Goal: Task Accomplishment & Management: Use online tool/utility

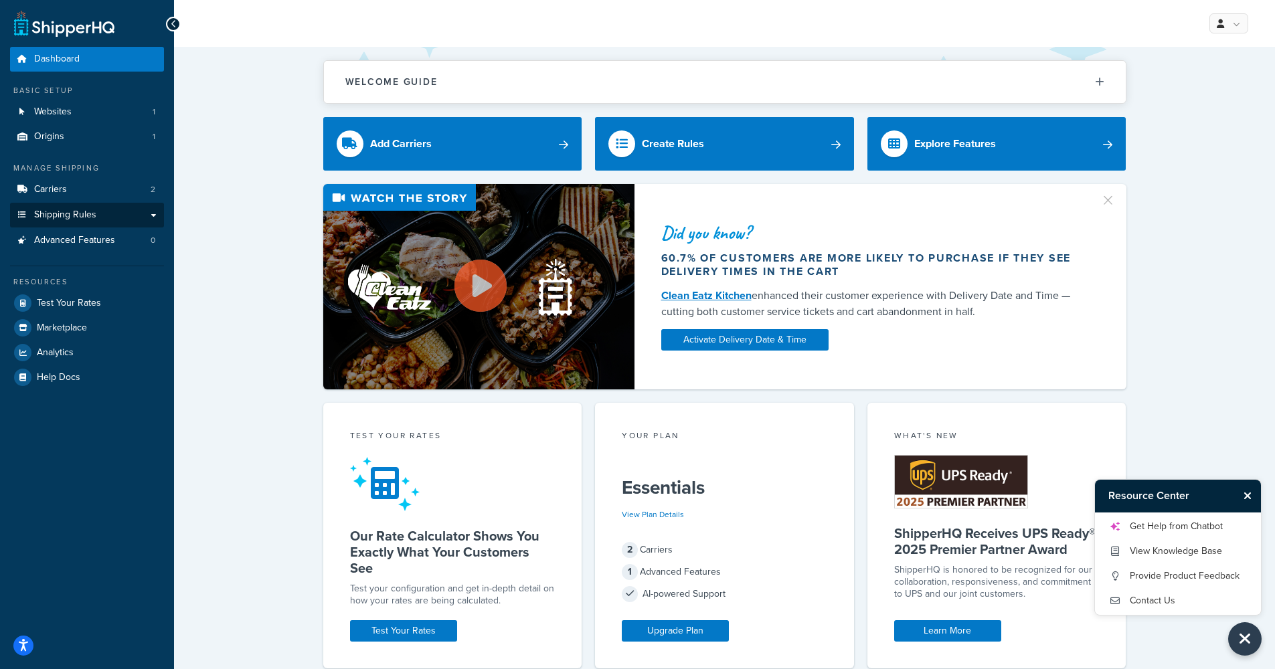
click at [106, 207] on link "Shipping Rules" at bounding box center [87, 215] width 154 height 25
click at [218, 201] on div "Did you know? 60.7% of customers are more likely to purchase if they see delive…" at bounding box center [725, 287] width 1048 height 206
click at [1254, 498] on button "Close Resource Center" at bounding box center [1249, 496] width 23 height 16
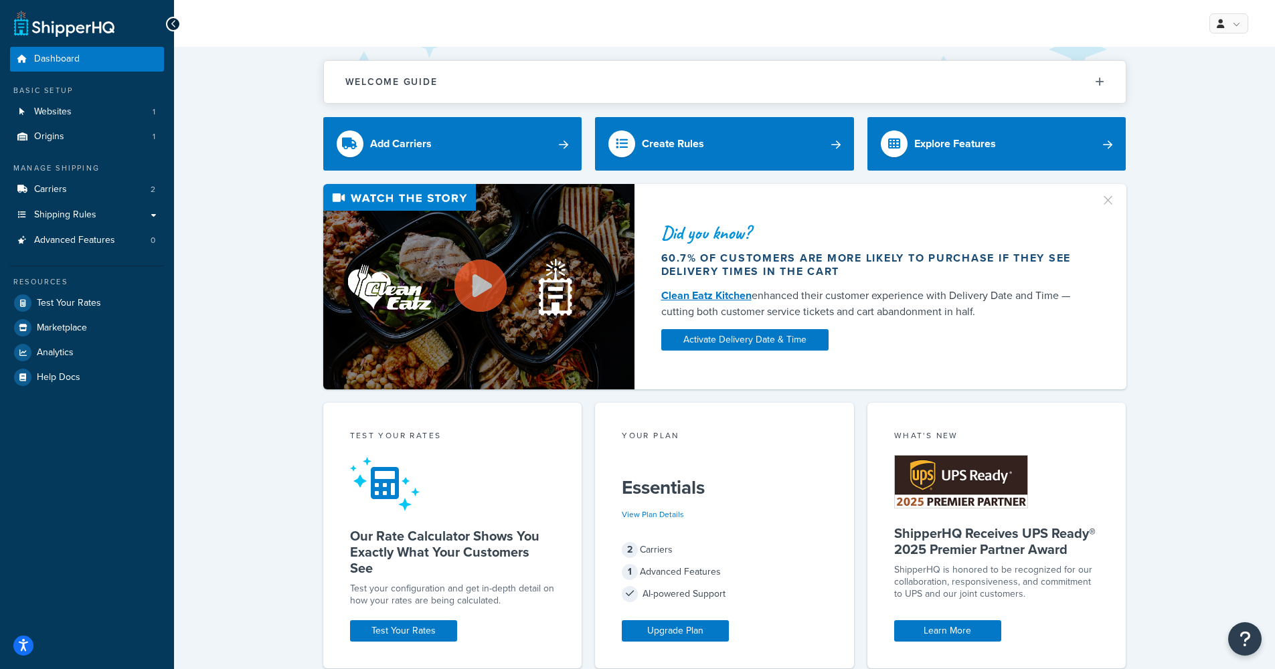
click at [1222, 398] on div "Welcome Guide Recommendations ShipperHQ: An Overview Carrier Setup Shipping Rul…" at bounding box center [724, 662] width 1101 height 1231
click at [244, 209] on div "Did you know? 60.7% of customers are more likely to purchase if they see delive…" at bounding box center [725, 287] width 1048 height 206
click at [264, 103] on div "Welcome Guide Recommendations ShipperHQ: An Overview Carrier Setup Shipping Rul…" at bounding box center [724, 662] width 1101 height 1231
click at [101, 191] on link "Carriers 2" at bounding box center [87, 189] width 154 height 25
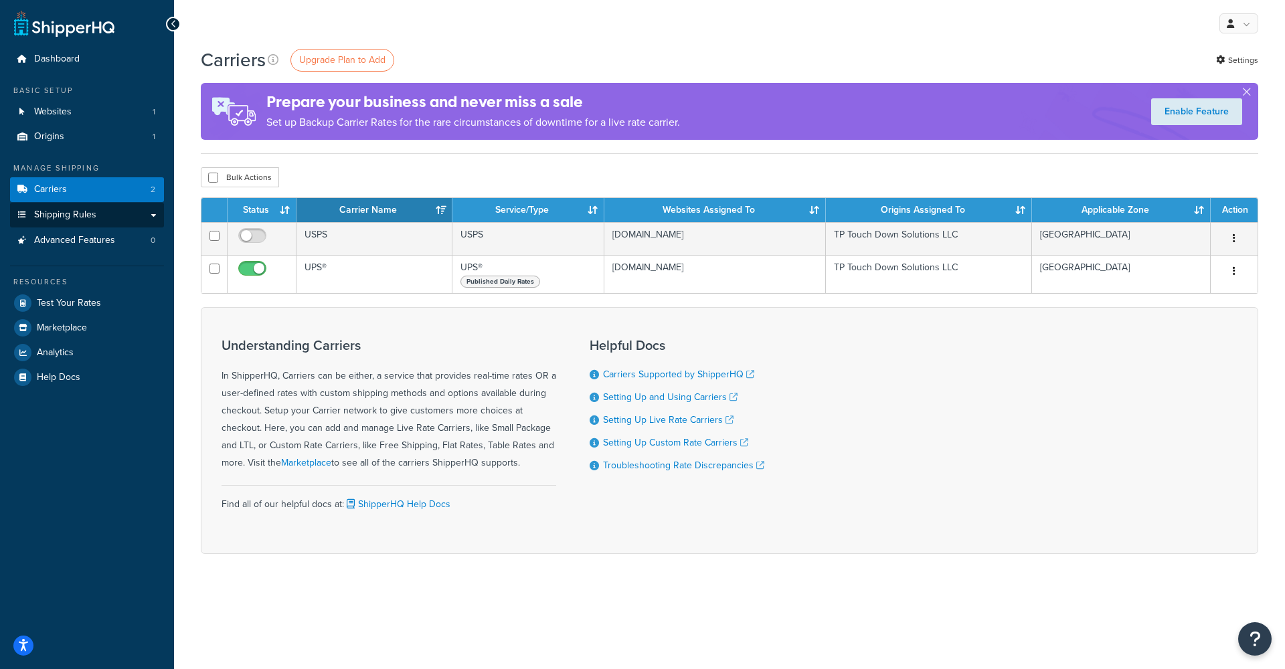
click at [84, 210] on span "Shipping Rules" at bounding box center [65, 215] width 62 height 11
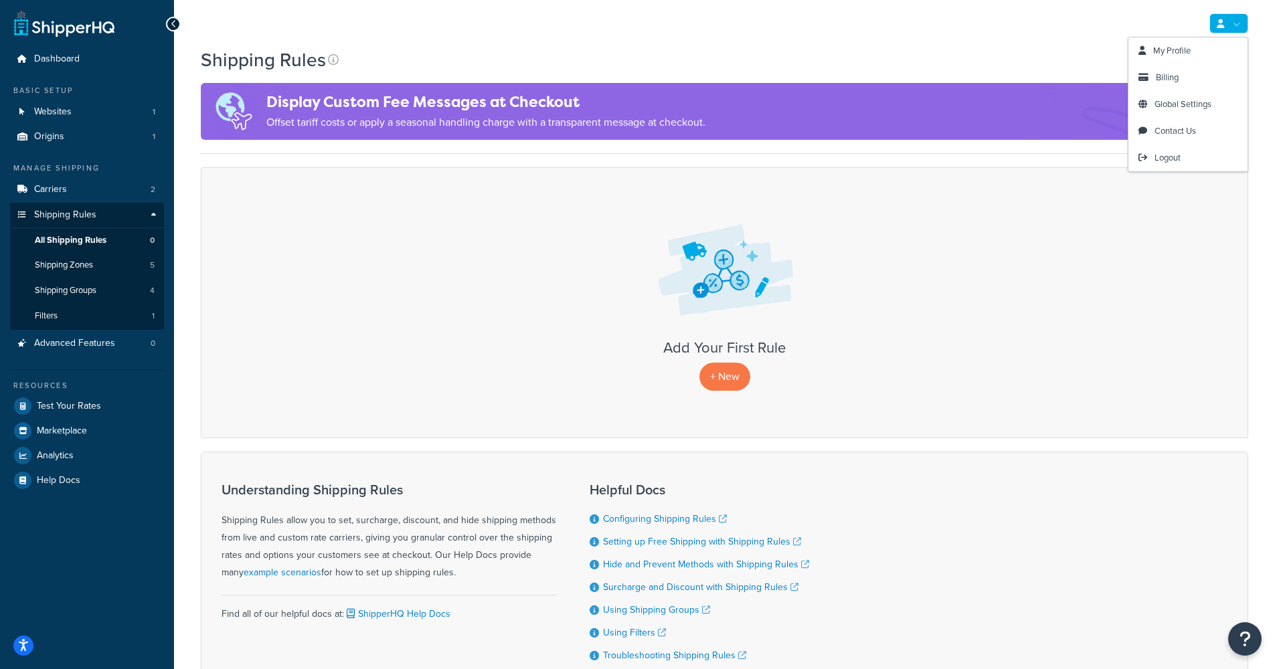
click at [1238, 19] on link at bounding box center [1229, 23] width 39 height 20
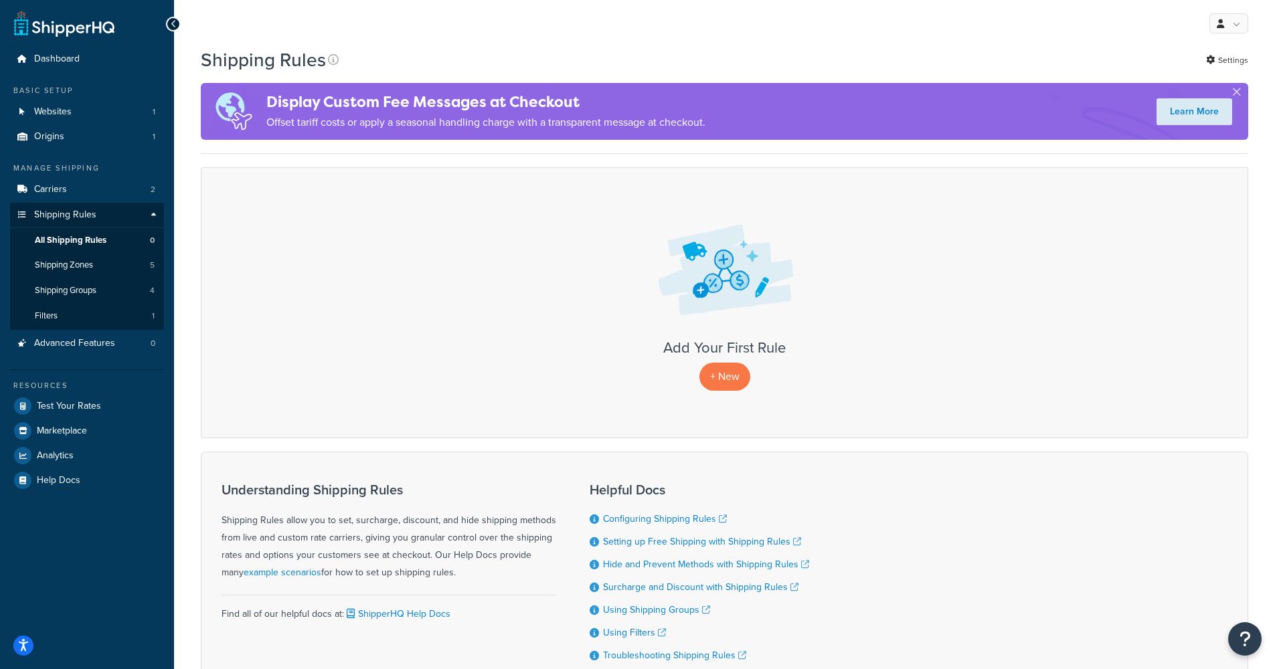
click at [76, 35] on link at bounding box center [64, 23] width 100 height 27
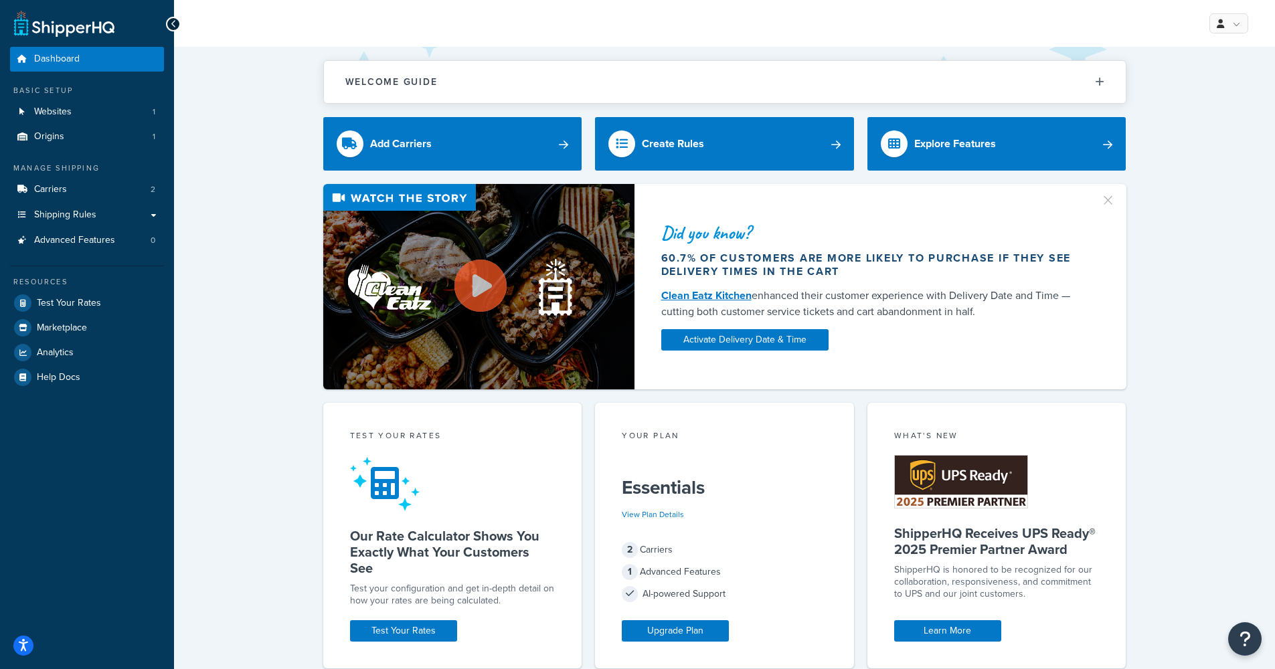
click at [226, 182] on div "Welcome Guide Recommendations ShipperHQ: An Overview Carrier Setup Shipping Rul…" at bounding box center [724, 662] width 1101 height 1231
click at [274, 114] on div "Welcome Guide Recommendations ShipperHQ: An Overview Carrier Setup Shipping Rul…" at bounding box center [724, 662] width 1101 height 1231
drag, startPoint x: 293, startPoint y: 78, endPoint x: 588, endPoint y: 59, distance: 295.8
click at [588, 59] on div "Welcome Guide Recommendations ShipperHQ: An Overview Carrier Setup Shipping Rul…" at bounding box center [724, 662] width 1101 height 1231
drag, startPoint x: 276, startPoint y: 83, endPoint x: 519, endPoint y: 68, distance: 244.1
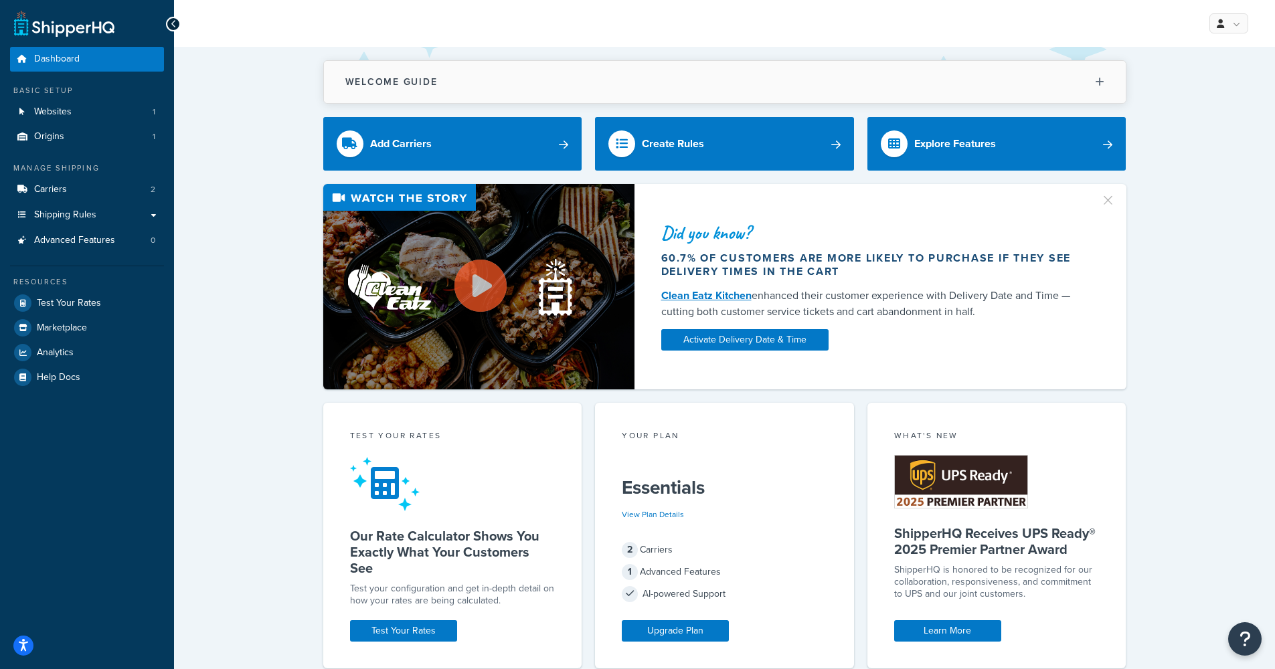
click at [519, 68] on div "Welcome Guide Recommendations ShipperHQ: An Overview Carrier Setup Shipping Rul…" at bounding box center [724, 662] width 1101 height 1231
click at [275, 303] on div "Did you know? 60.7% of customers are more likely to purchase if they see delive…" at bounding box center [725, 287] width 1048 height 206
click at [281, 237] on div "Did you know? 60.7% of customers are more likely to purchase if they see delive…" at bounding box center [725, 287] width 1048 height 206
click at [1185, 446] on div "Welcome Guide Recommendations ShipperHQ: An Overview Carrier Setup Shipping Rul…" at bounding box center [724, 662] width 1101 height 1231
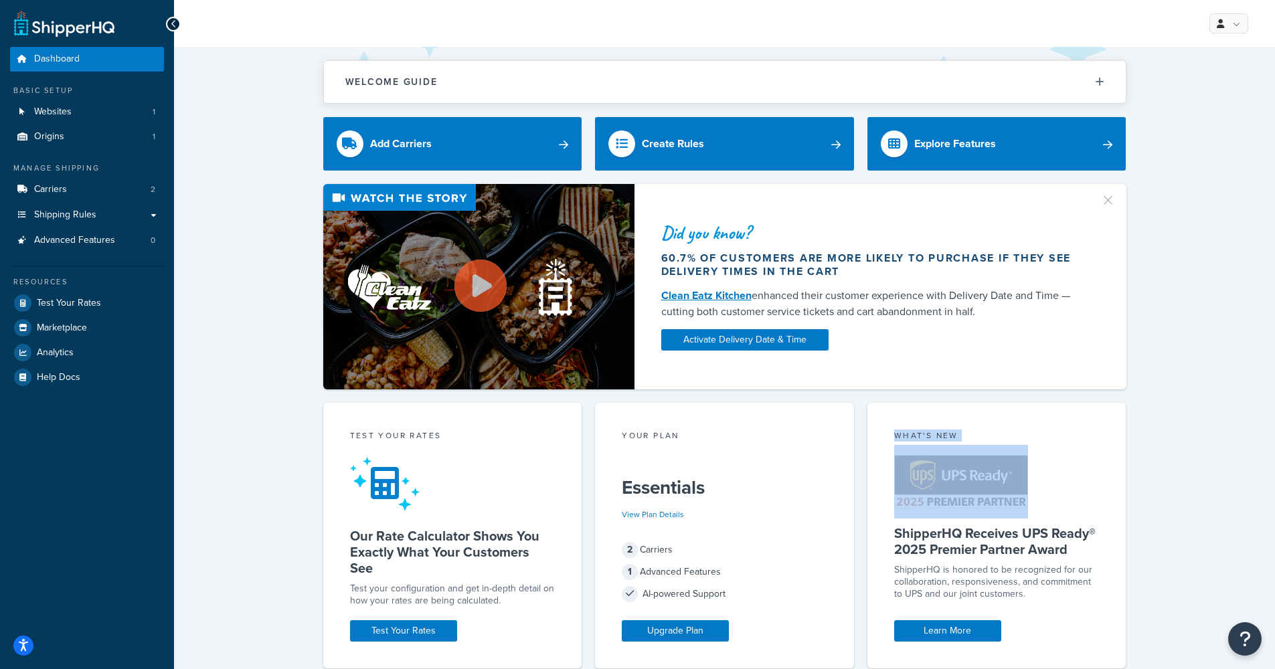
drag, startPoint x: 897, startPoint y: 430, endPoint x: 1025, endPoint y: 446, distance: 128.9
click at [1025, 446] on div "What's New ShipperHQ Receives UPS Ready® 2025 Premier Partner Award ShipperHQ i…" at bounding box center [997, 536] width 259 height 266
click at [1025, 445] on div at bounding box center [961, 482] width 134 height 74
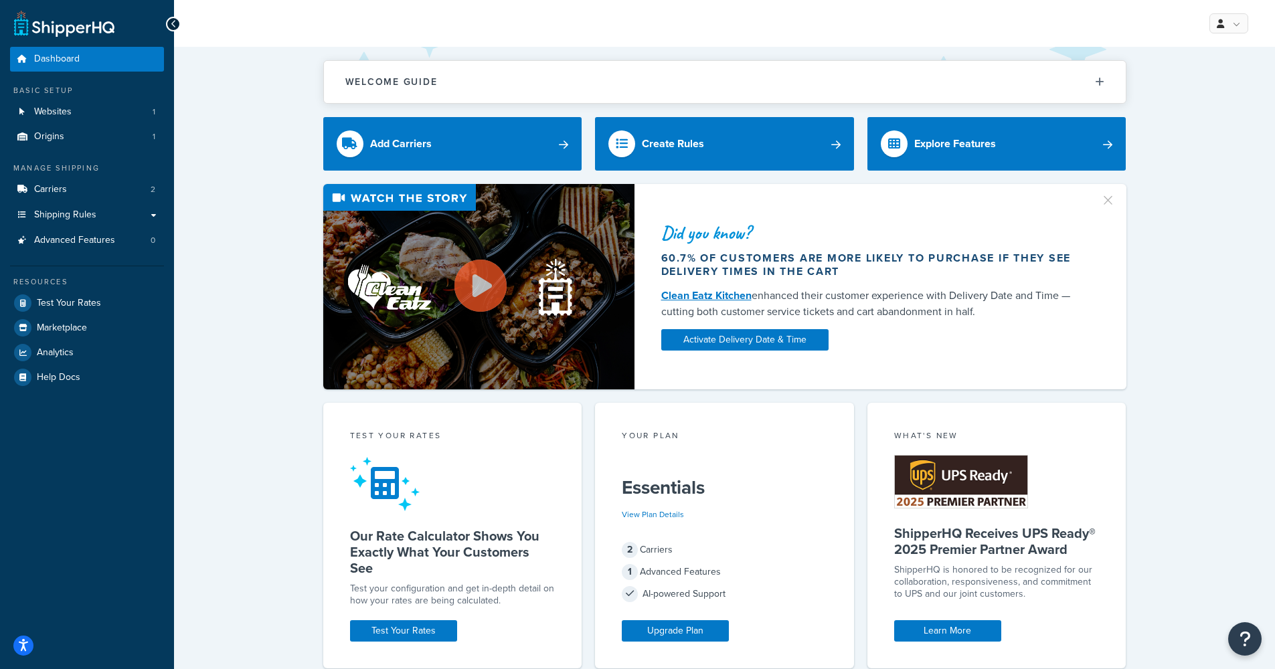
click at [909, 434] on div "What's New" at bounding box center [997, 437] width 206 height 15
drag, startPoint x: 909, startPoint y: 434, endPoint x: 939, endPoint y: 432, distance: 30.2
click at [939, 432] on div "What's New" at bounding box center [997, 437] width 206 height 15
click at [946, 434] on div "What's New" at bounding box center [997, 437] width 206 height 15
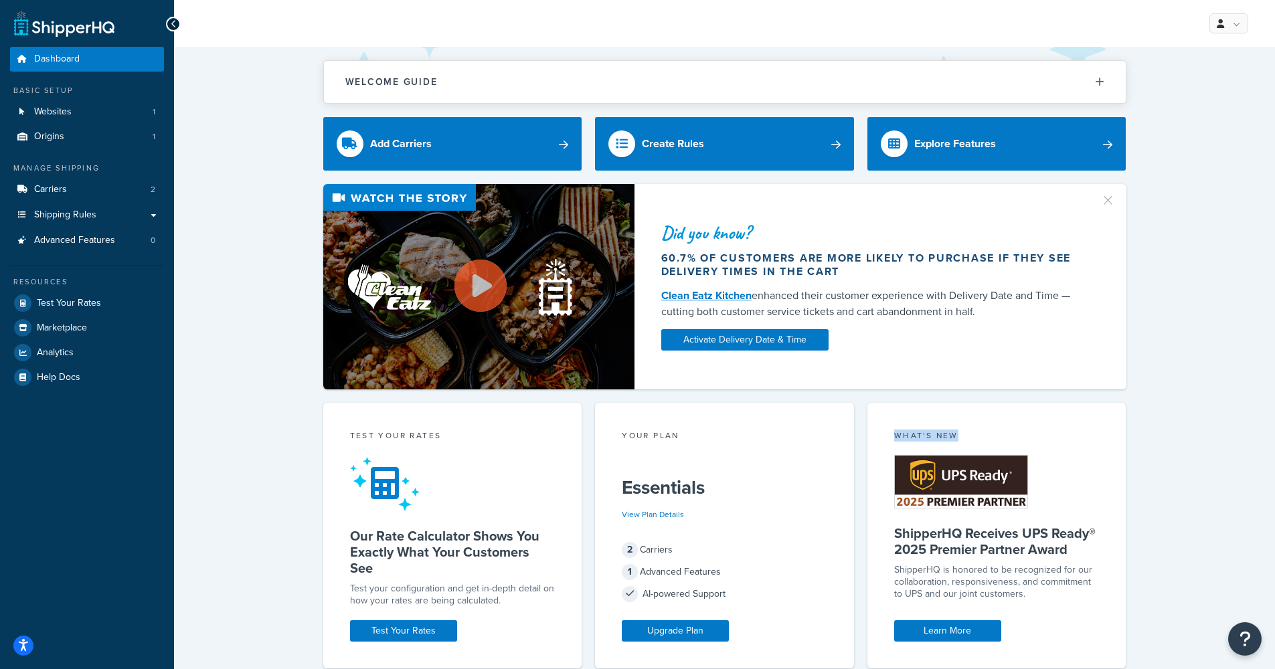
drag, startPoint x: 946, startPoint y: 434, endPoint x: 891, endPoint y: 440, distance: 55.2
click at [891, 440] on div "What's New ShipperHQ Receives UPS Ready® 2025 Premier Partner Award ShipperHQ i…" at bounding box center [997, 536] width 259 height 266
click at [890, 429] on div "What's New ShipperHQ Receives UPS Ready® 2025 Premier Partner Award ShipperHQ i…" at bounding box center [997, 536] width 259 height 266
click at [234, 201] on div "Did you know? 60.7% of customers are more likely to purchase if they see delive…" at bounding box center [725, 287] width 1048 height 206
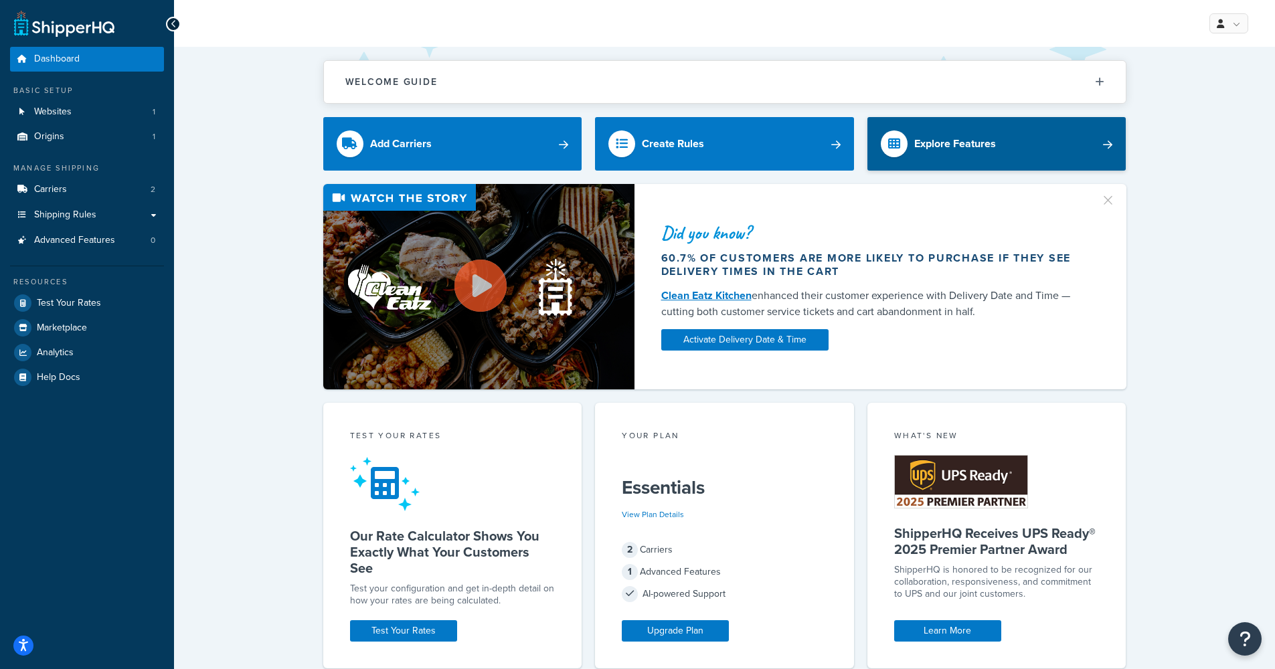
click at [941, 149] on div "Explore Features" at bounding box center [955, 144] width 82 height 19
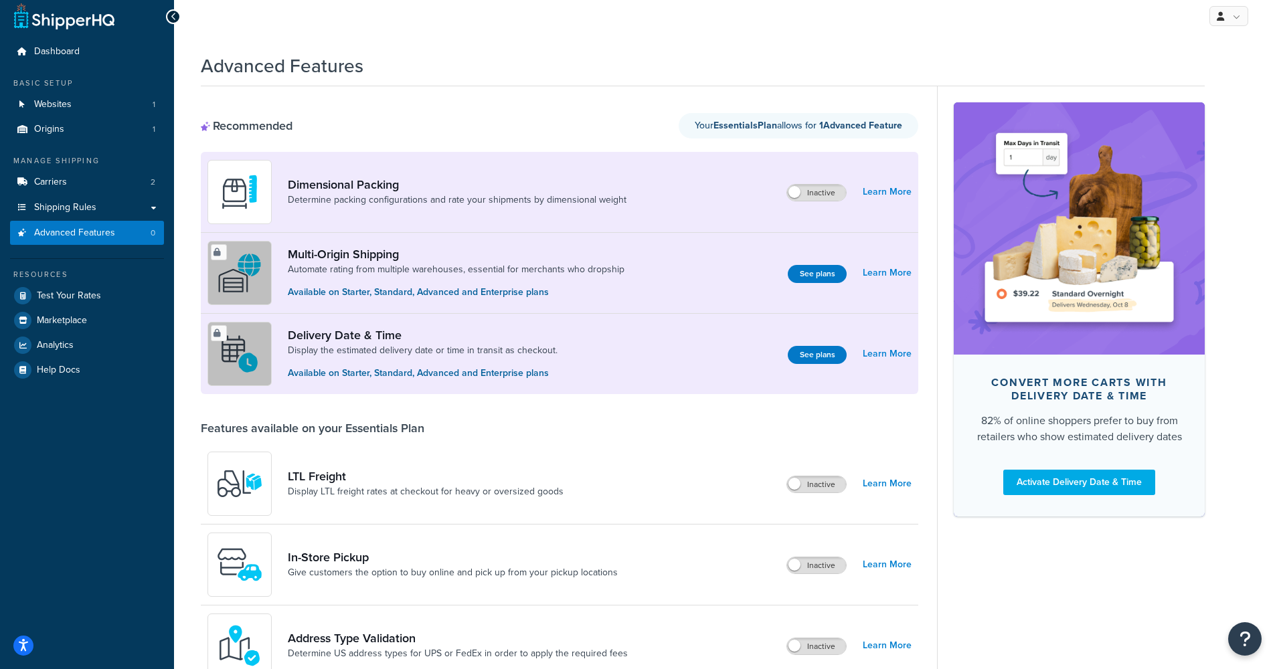
scroll to position [25, 0]
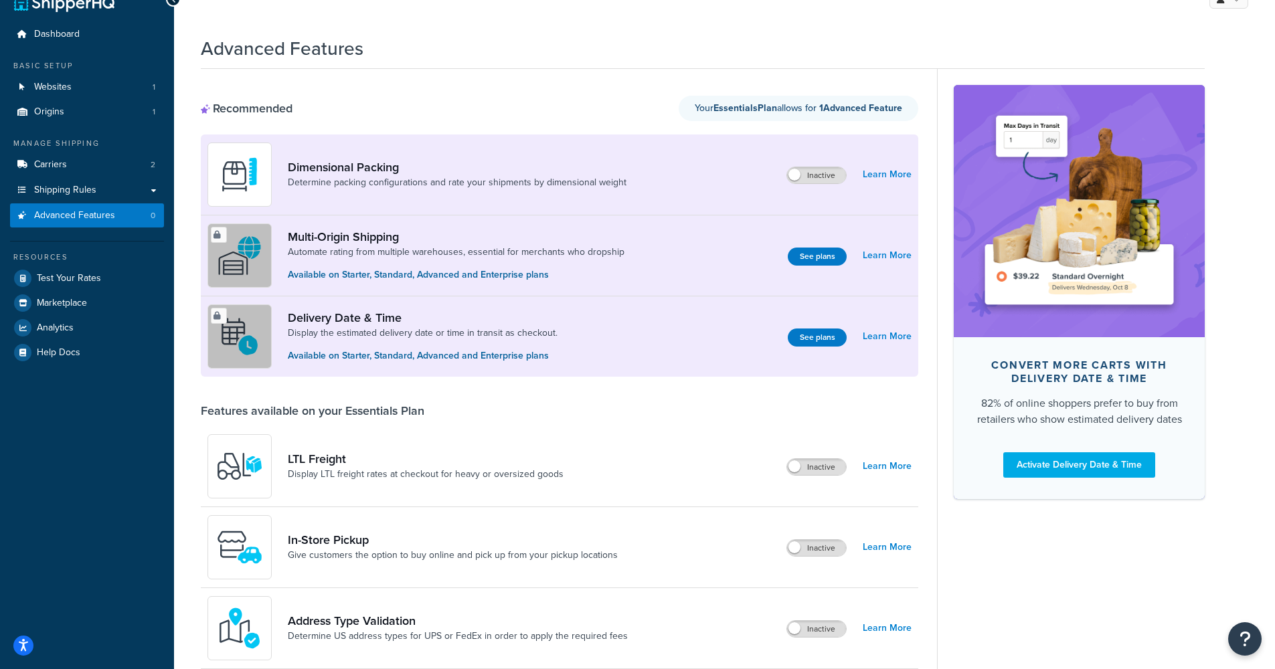
click at [666, 313] on div "Delivery Date & Time Display the estimated delivery date or time in transit as …" at bounding box center [560, 337] width 718 height 80
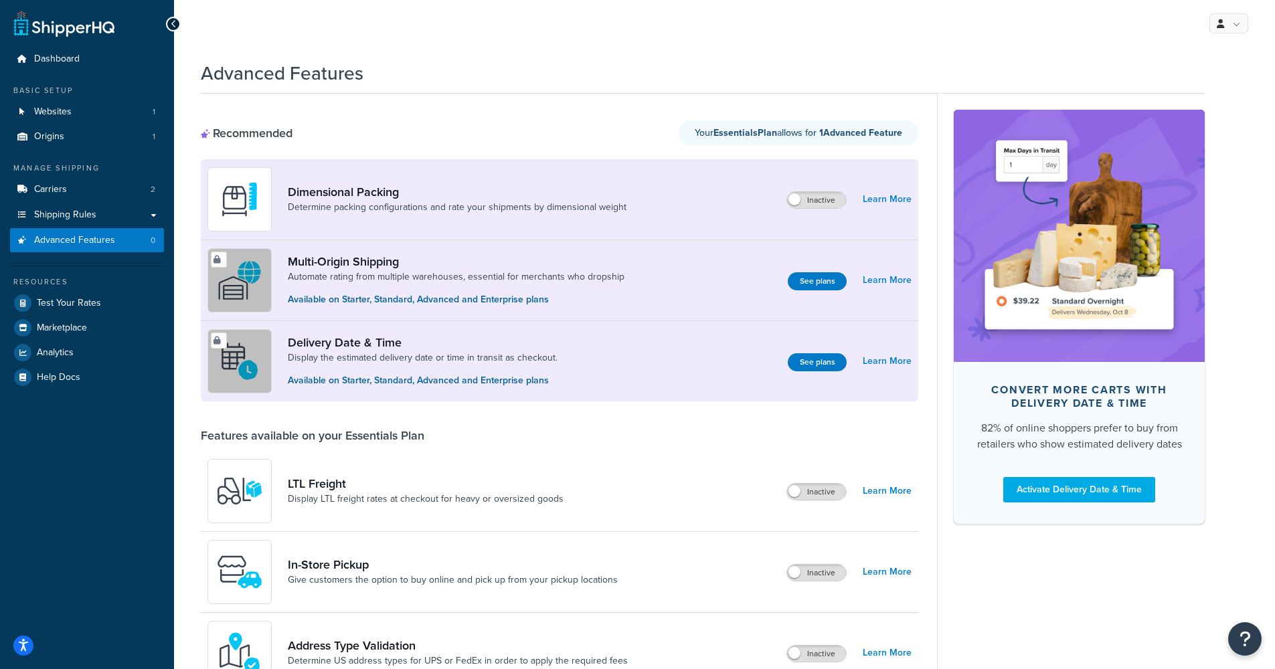
scroll to position [8, 0]
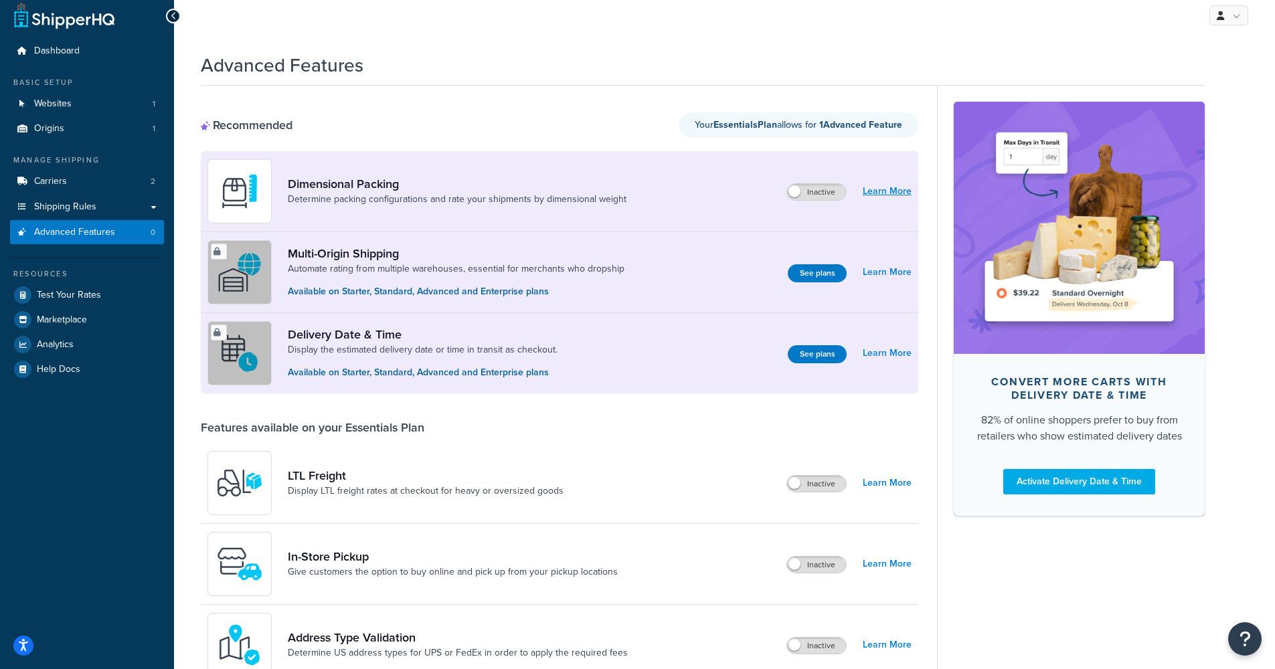
click at [894, 186] on link "Learn More" at bounding box center [887, 191] width 49 height 19
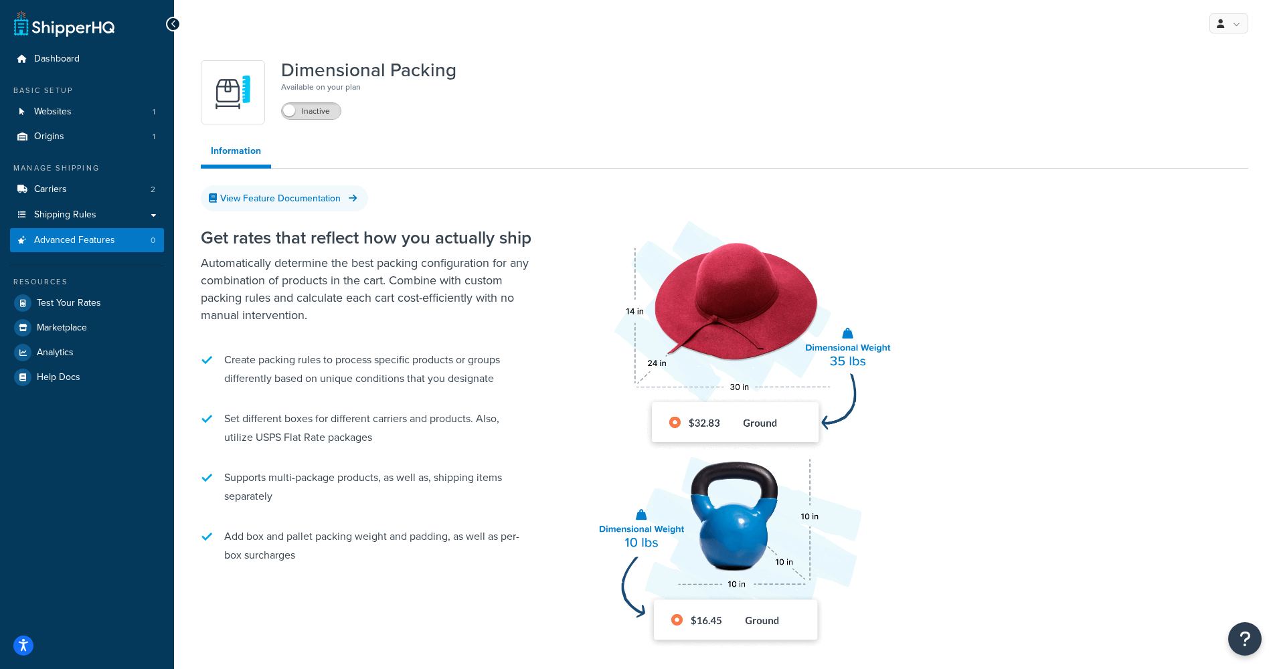
click at [291, 112] on span at bounding box center [289, 110] width 12 height 12
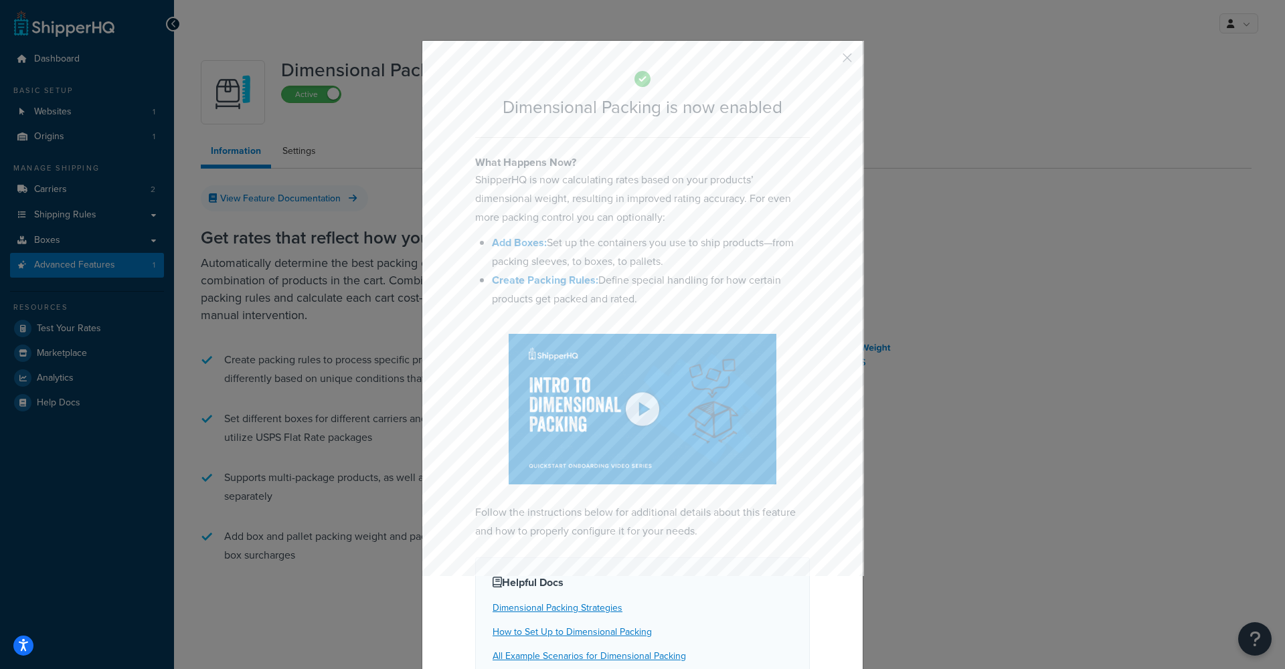
click at [364, 187] on div "Dimensional Packing is now enabled What Happens Now? ShipperHQ is now calculati…" at bounding box center [642, 334] width 1285 height 669
click at [829, 62] on button "button" at bounding box center [827, 62] width 3 height 3
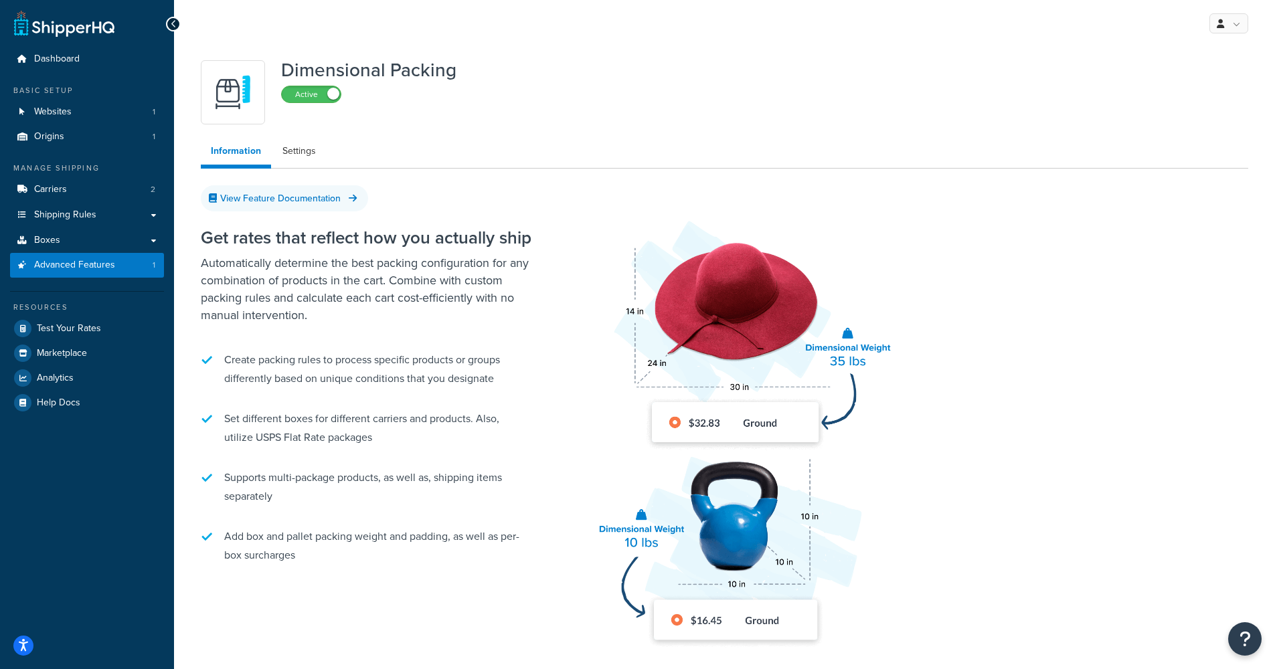
click at [94, 268] on link "Advanced Features 1" at bounding box center [87, 265] width 154 height 25
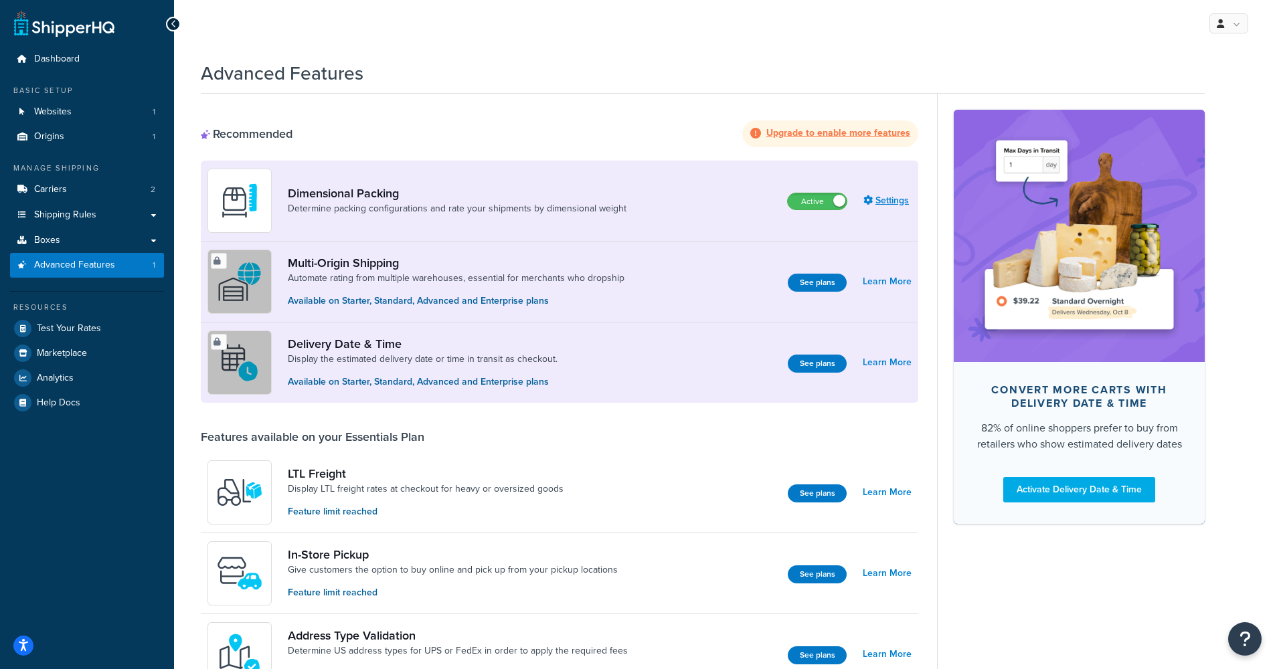
click at [896, 196] on link "Settings" at bounding box center [888, 200] width 48 height 19
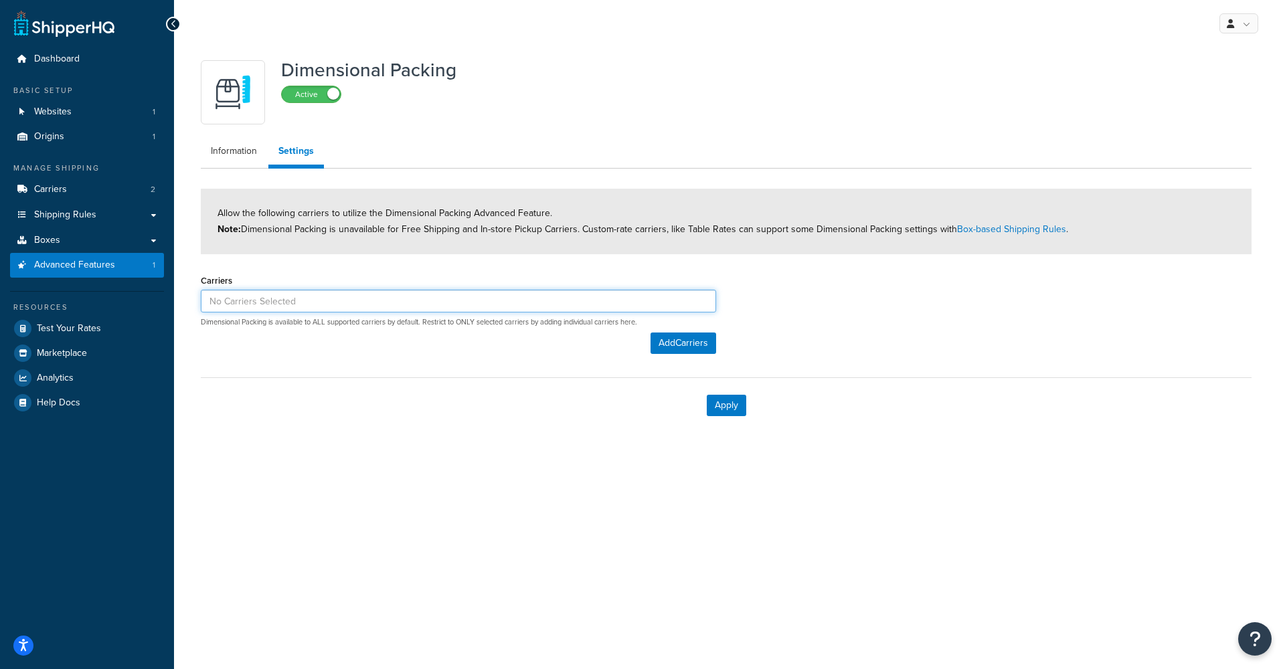
click at [354, 311] on input at bounding box center [458, 301] width 515 height 23
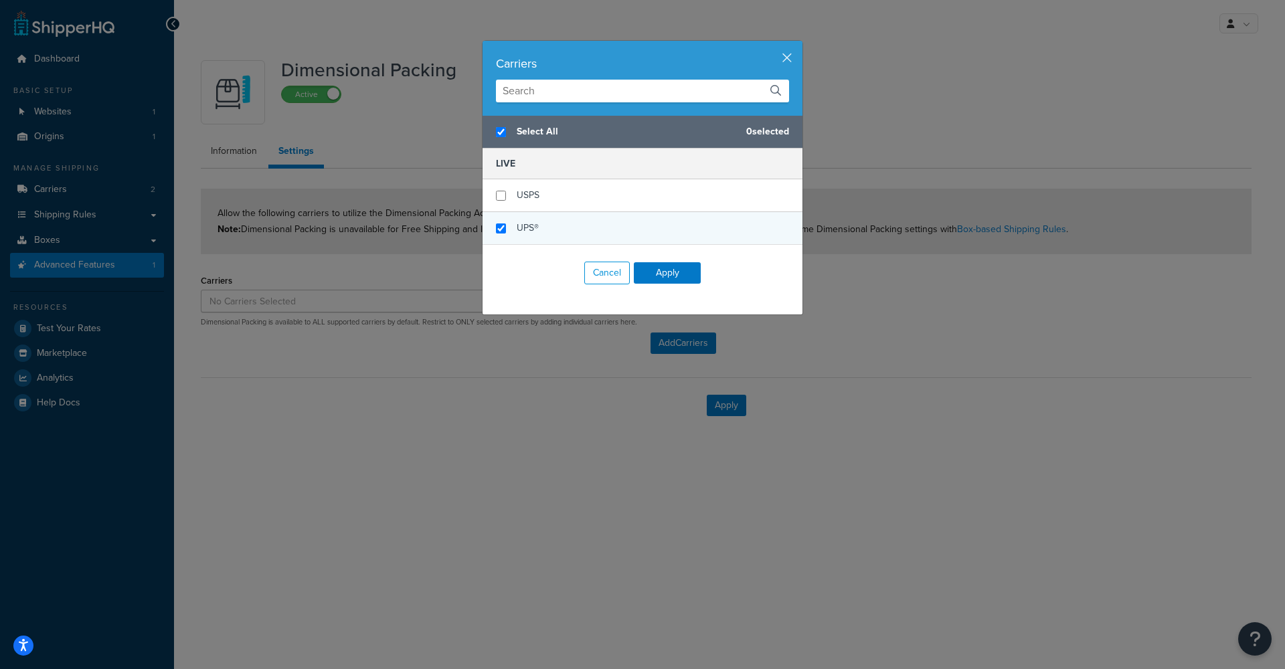
checkbox input "true"
click at [547, 220] on div "UPS®" at bounding box center [643, 228] width 320 height 32
checkbox input "false"
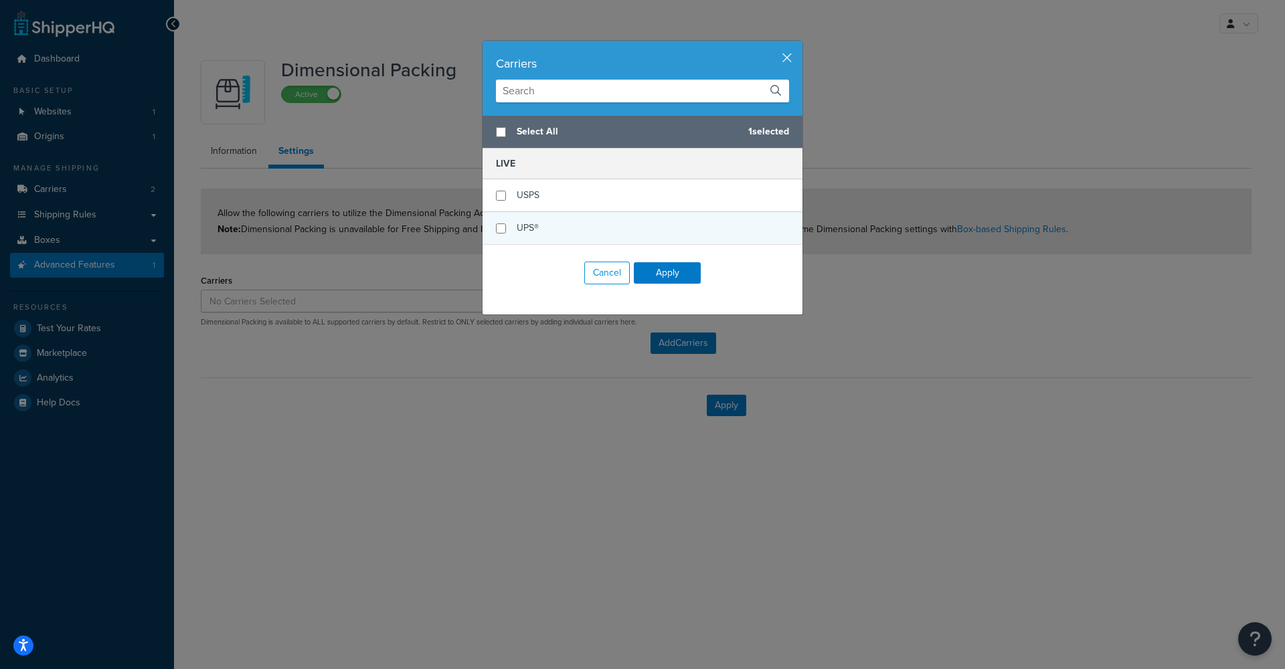
click at [547, 220] on div "UPS®" at bounding box center [643, 228] width 320 height 32
click at [776, 62] on div "Carriers" at bounding box center [642, 63] width 293 height 19
click at [775, 58] on div "Carriers" at bounding box center [642, 63] width 293 height 19
click at [799, 44] on button "button" at bounding box center [800, 42] width 3 height 3
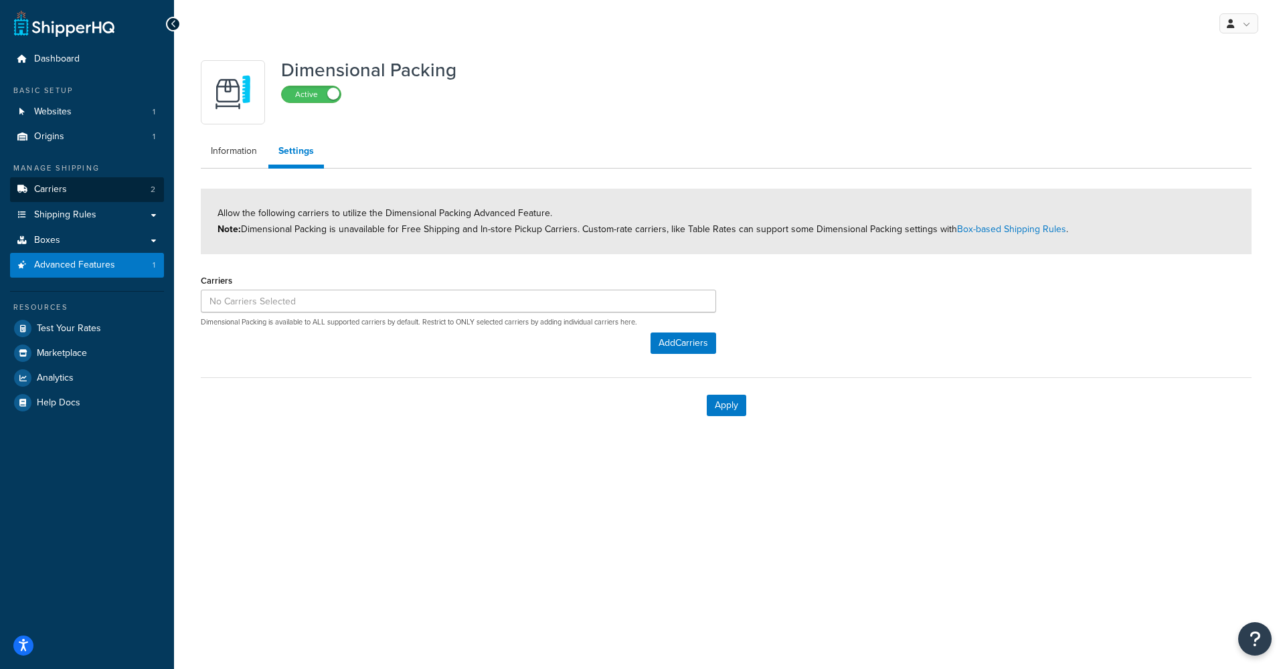
click at [88, 186] on link "Carriers 2" at bounding box center [87, 189] width 154 height 25
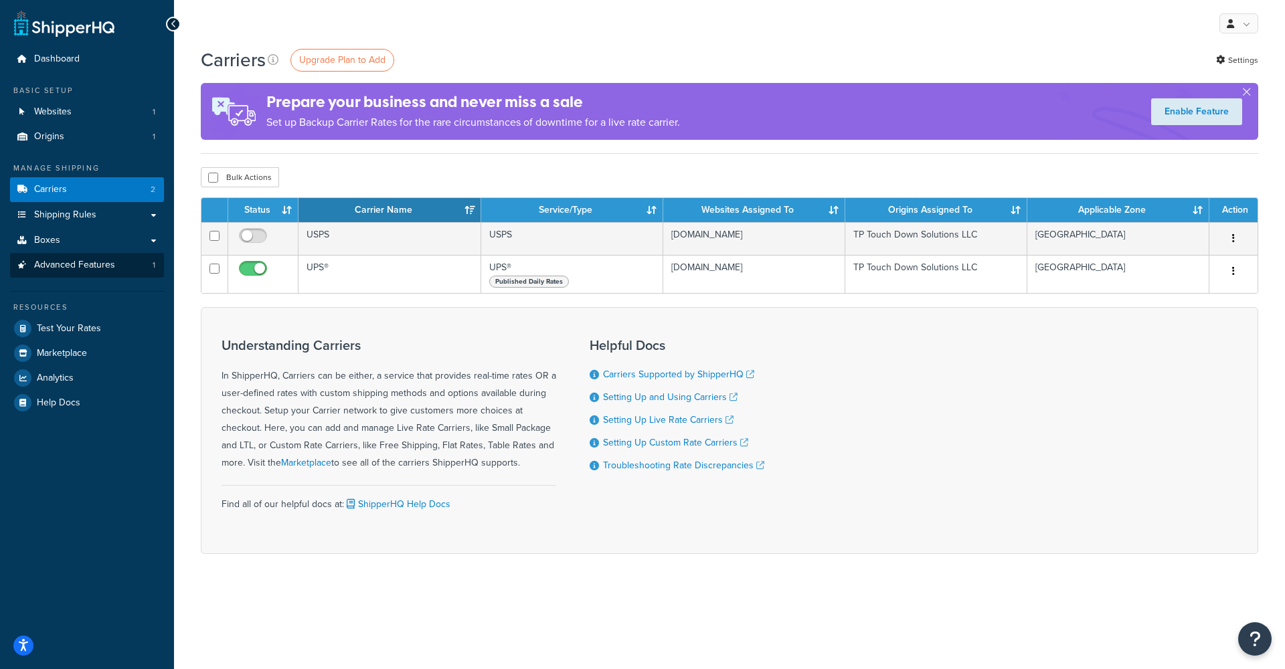
click at [96, 262] on span "Advanced Features" at bounding box center [74, 265] width 81 height 11
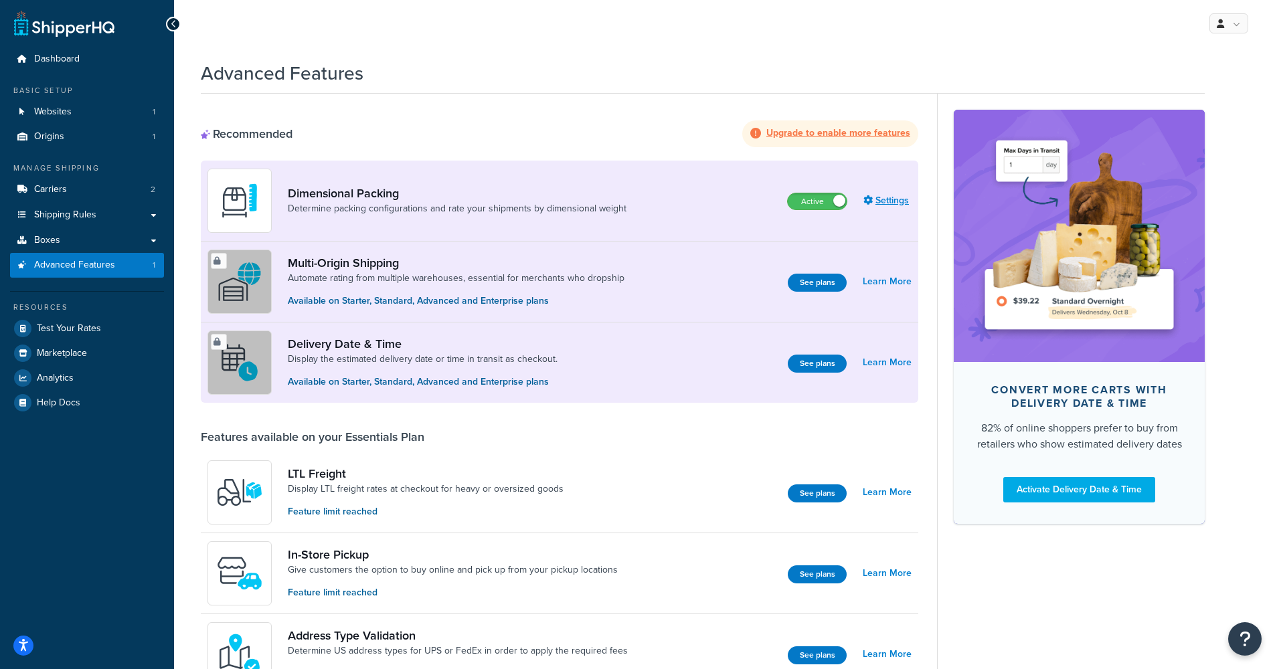
click at [872, 199] on icon at bounding box center [868, 199] width 9 height 9
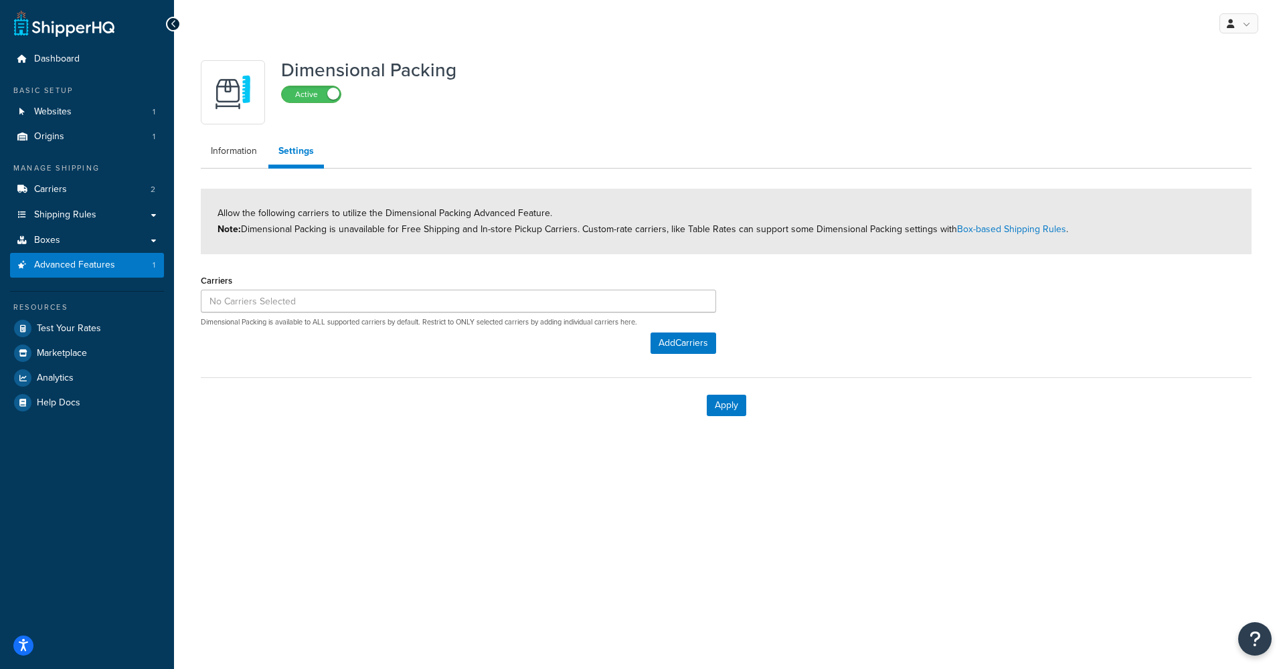
click at [357, 324] on p "Dimensional Packing is available to ALL supported carriers by default. Restrict…" at bounding box center [458, 322] width 515 height 10
click at [355, 315] on div "Carriers Dimensional Packing is available to ALL supported carriers by default.…" at bounding box center [458, 299] width 515 height 56
click at [354, 305] on input at bounding box center [458, 301] width 515 height 23
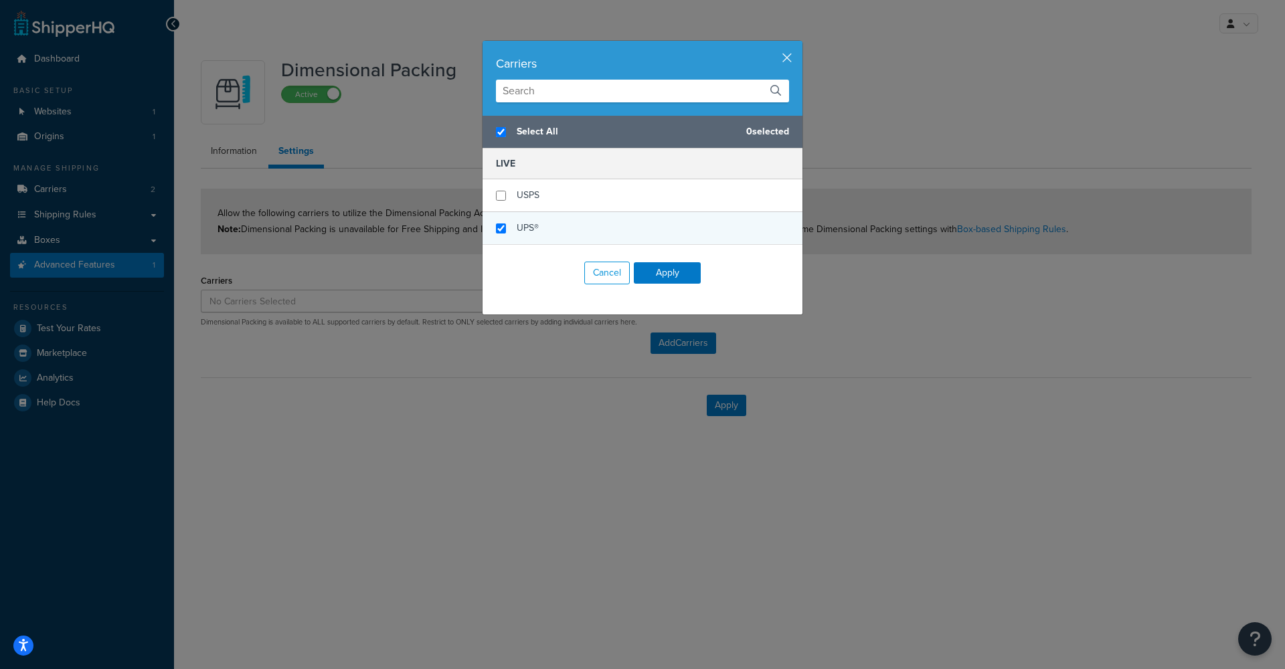
checkbox input "true"
click at [530, 228] on span "UPS®" at bounding box center [528, 228] width 22 height 14
click at [675, 270] on button "Apply" at bounding box center [667, 272] width 67 height 21
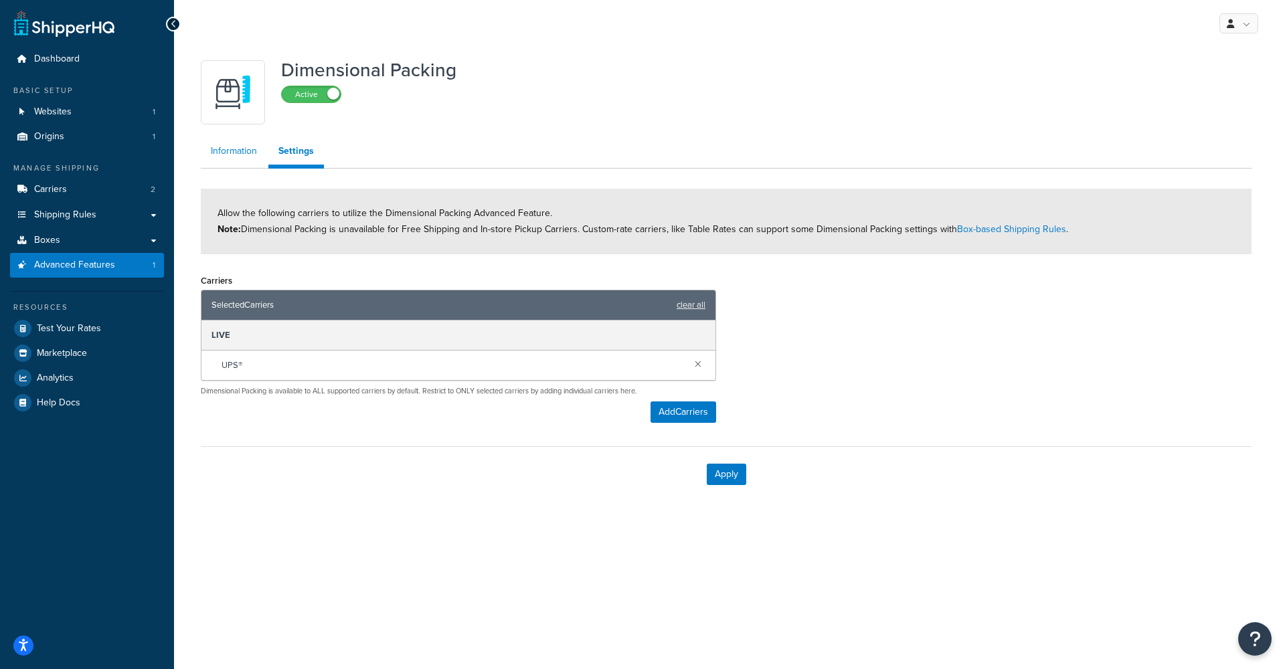
click at [242, 147] on link "Information" at bounding box center [234, 151] width 66 height 27
click at [732, 472] on button "Apply" at bounding box center [726, 474] width 39 height 21
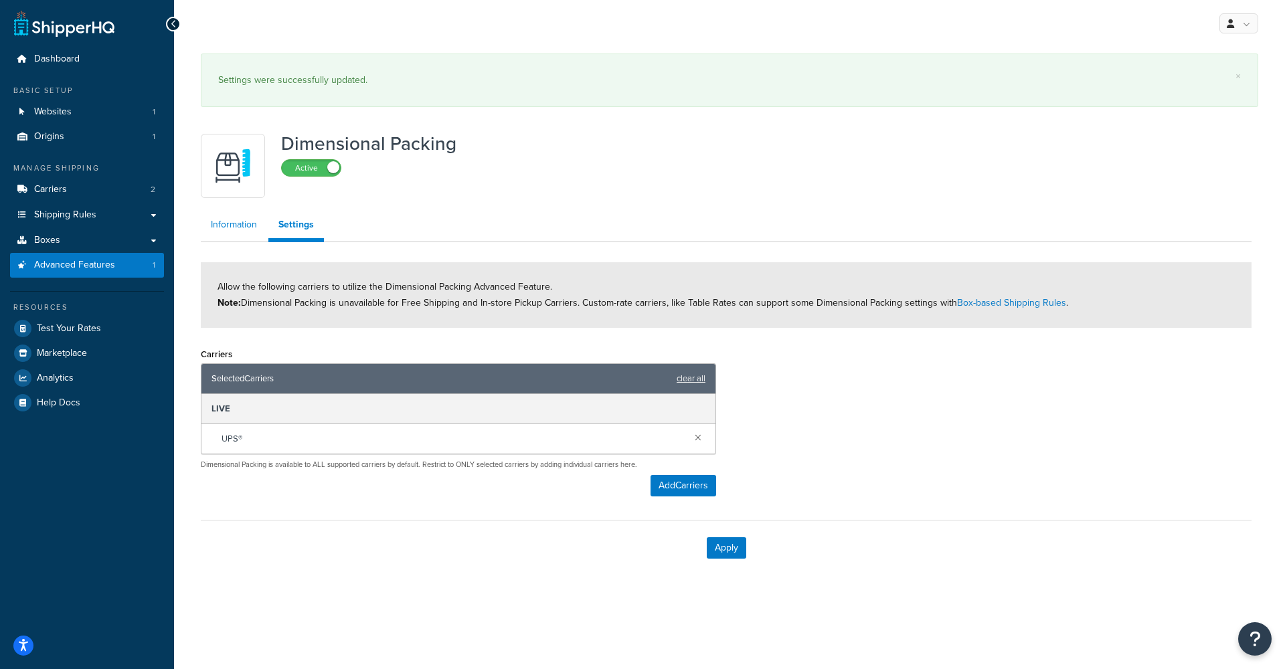
click at [242, 223] on link "Information" at bounding box center [234, 225] width 66 height 27
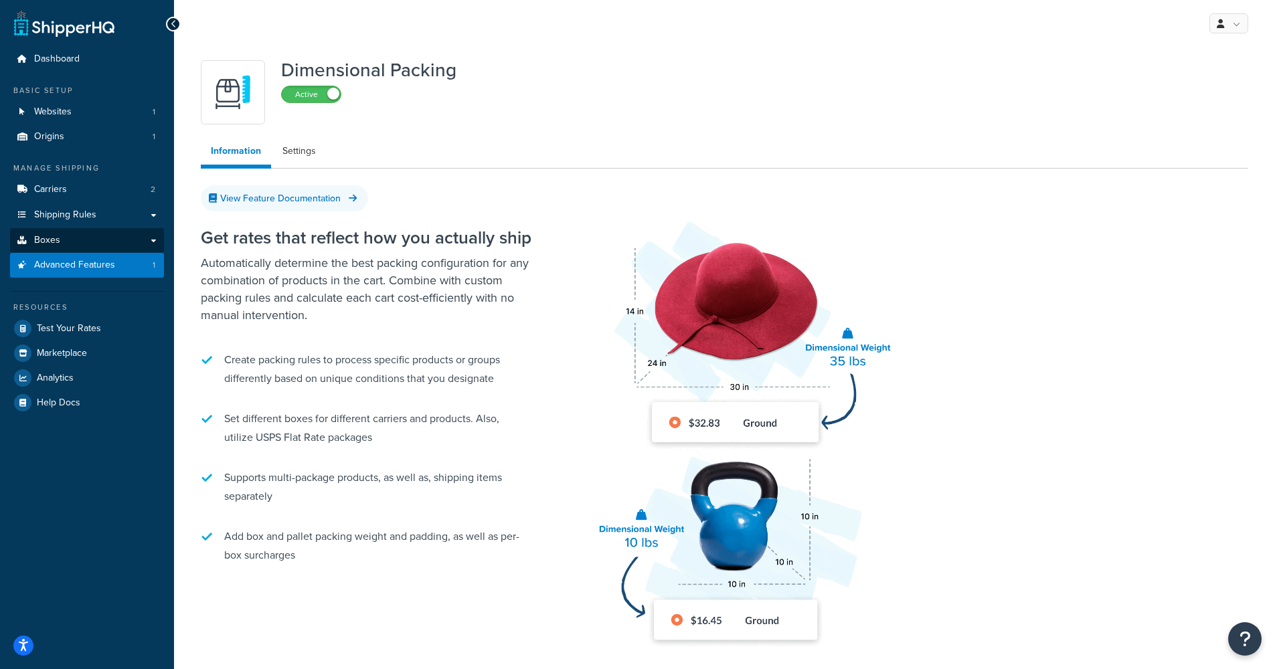
click at [87, 234] on link "Boxes" at bounding box center [87, 240] width 154 height 25
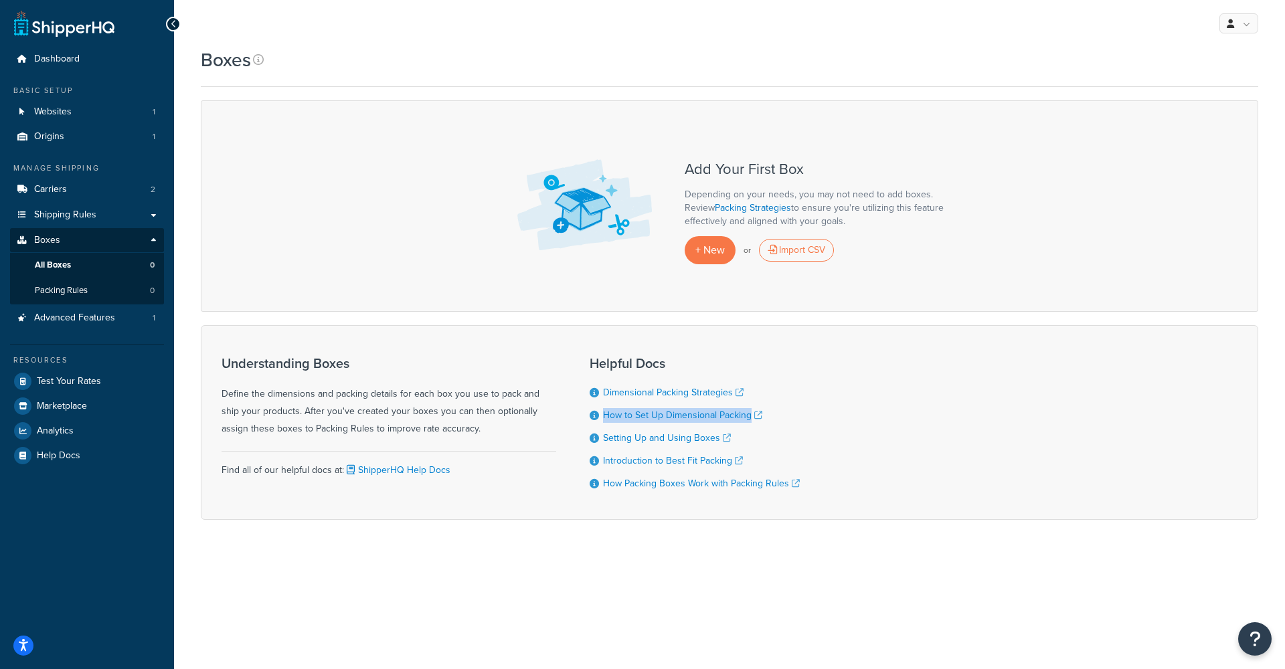
click at [901, 418] on div "Understanding Boxes Define the dimensions and packing details for each box you …" at bounding box center [730, 422] width 1058 height 195
click at [718, 250] on span "+ New" at bounding box center [709, 249] width 29 height 15
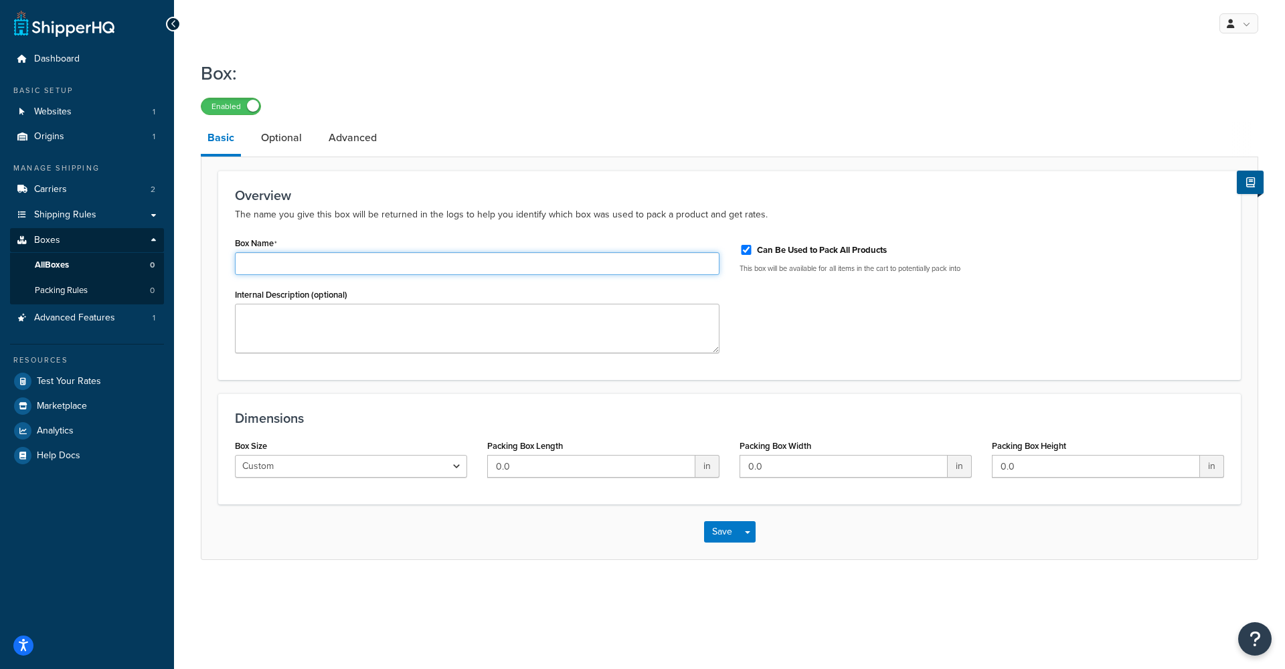
click at [380, 262] on input "Box Name" at bounding box center [477, 263] width 485 height 23
click at [708, 469] on div "Packing Box Length 0.0 in" at bounding box center [603, 457] width 232 height 42
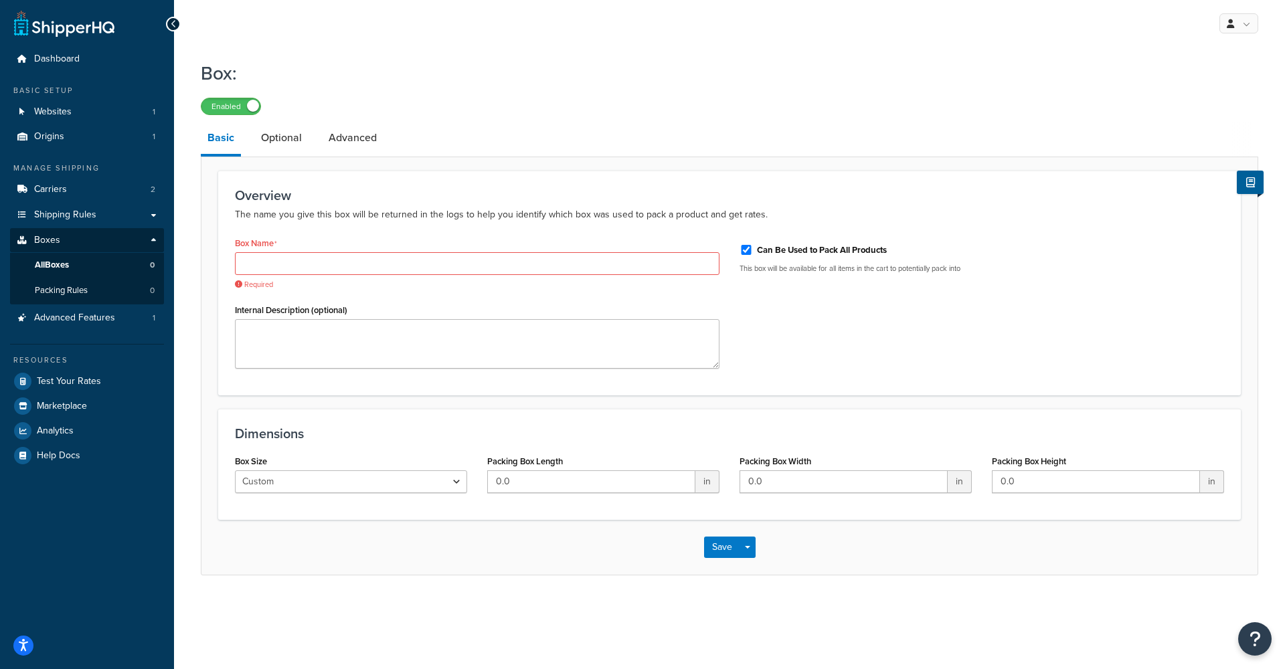
click at [708, 478] on span "in" at bounding box center [707, 482] width 24 height 23
click at [710, 428] on h3 "Dimensions" at bounding box center [729, 433] width 989 height 15
click at [307, 141] on link "Optional" at bounding box center [281, 138] width 54 height 32
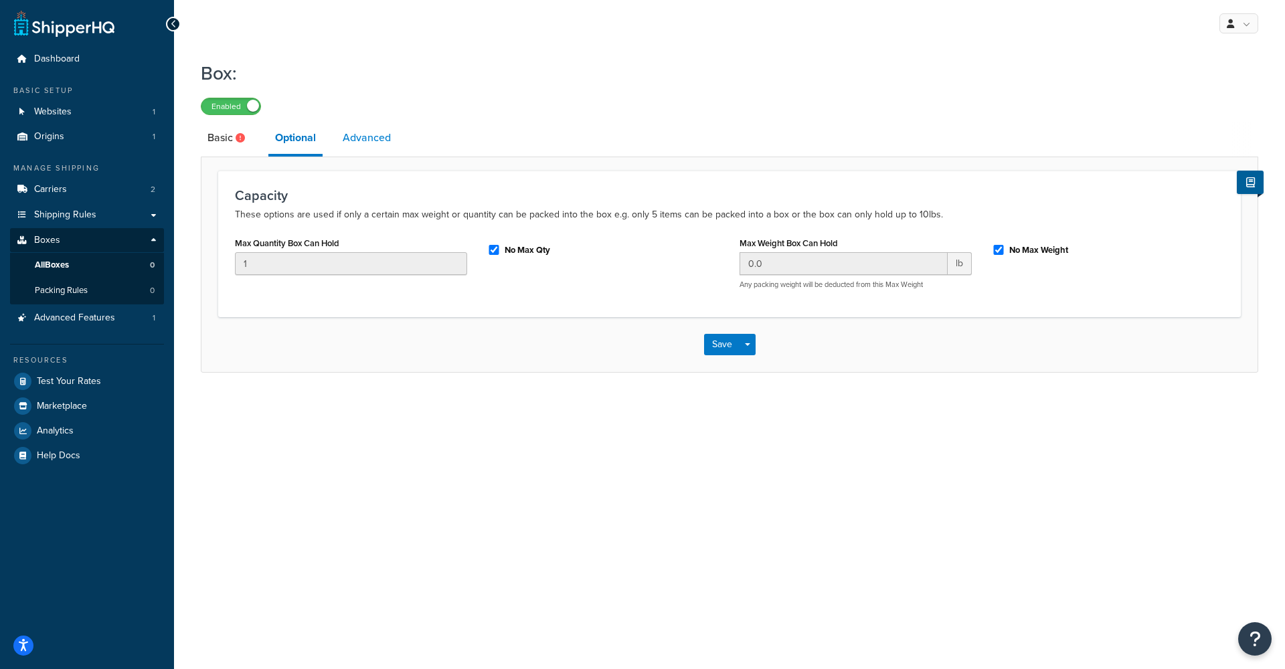
click at [358, 141] on link "Advanced" at bounding box center [367, 138] width 62 height 32
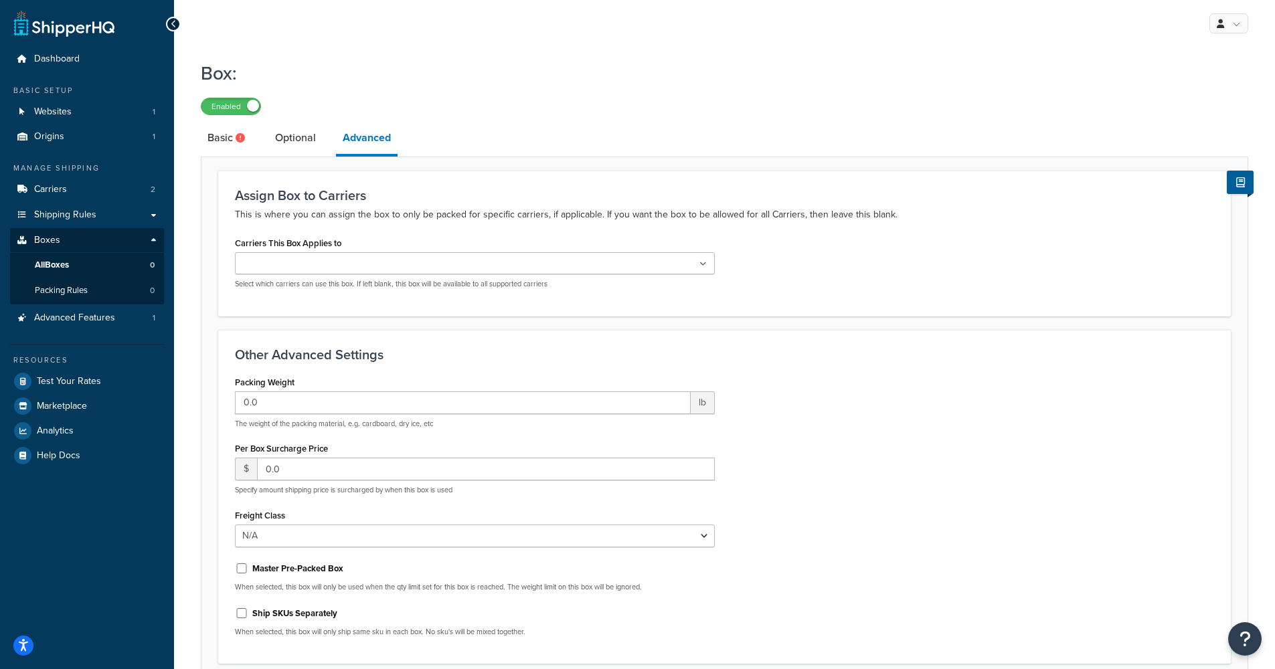
click at [310, 266] on input "Carriers This Box Applies to" at bounding box center [298, 264] width 118 height 15
click at [339, 199] on h3 "Assign Box to Carriers" at bounding box center [724, 195] width 979 height 15
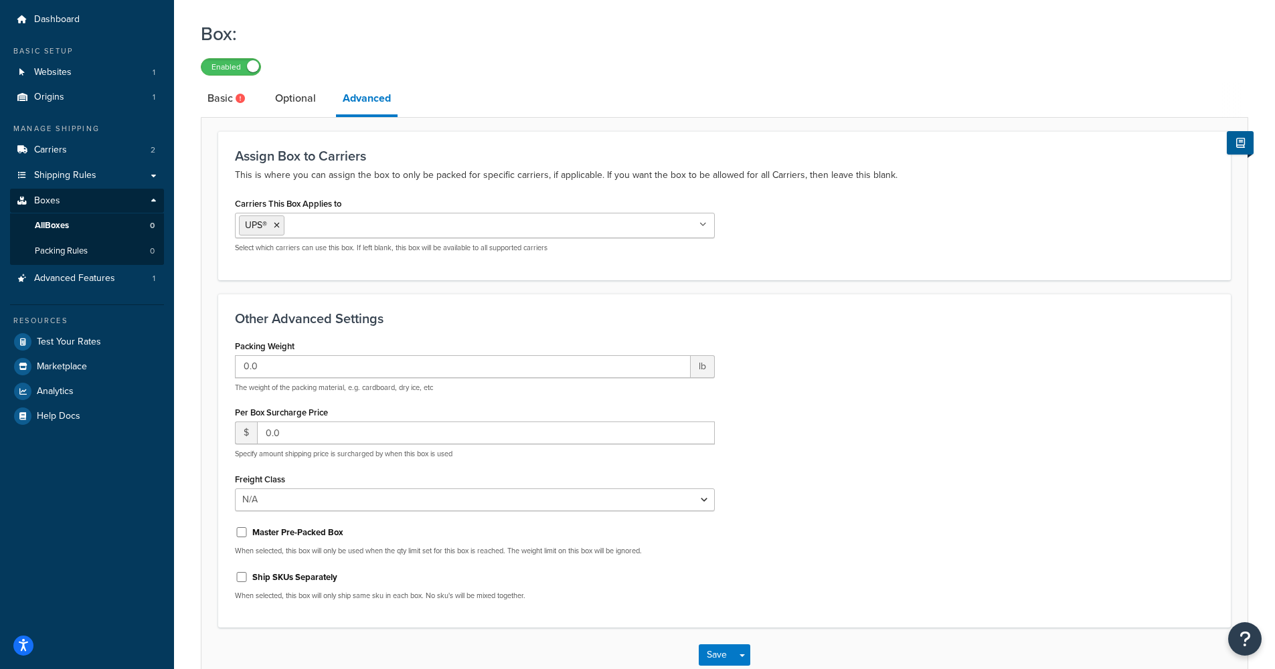
scroll to position [48, 0]
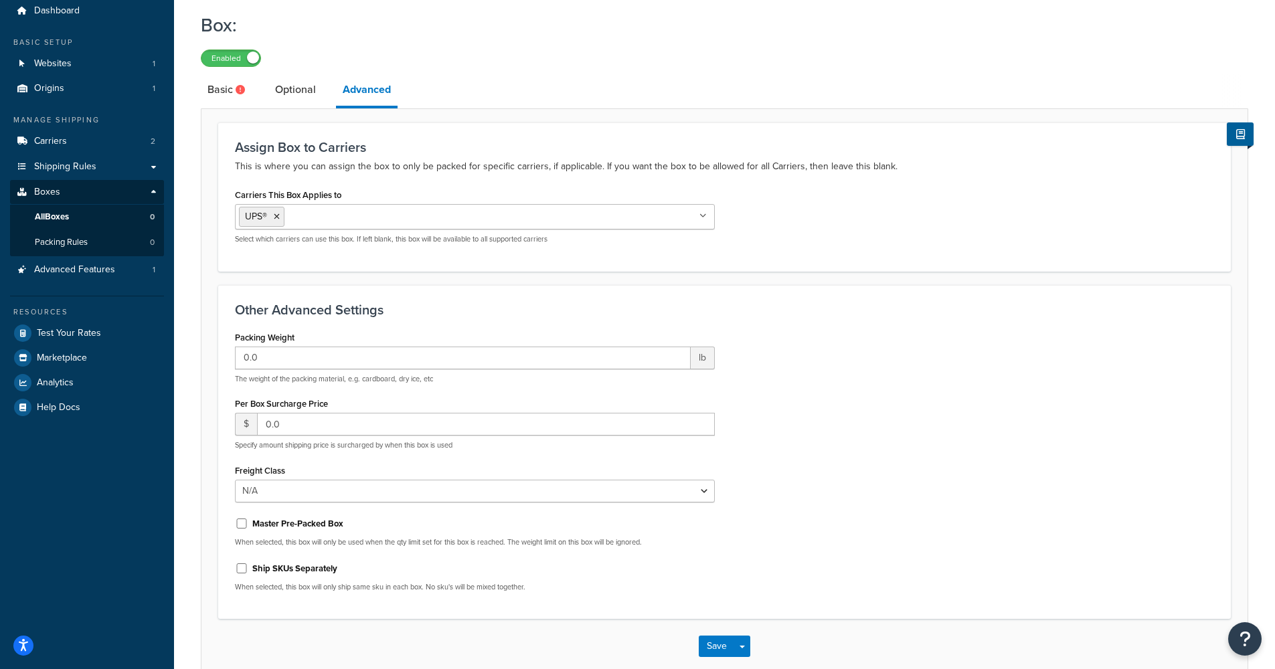
click at [336, 220] on input "Carriers This Box Applies to" at bounding box center [347, 216] width 118 height 15
click at [336, 224] on input "Carriers This Box Applies to" at bounding box center [347, 216] width 118 height 15
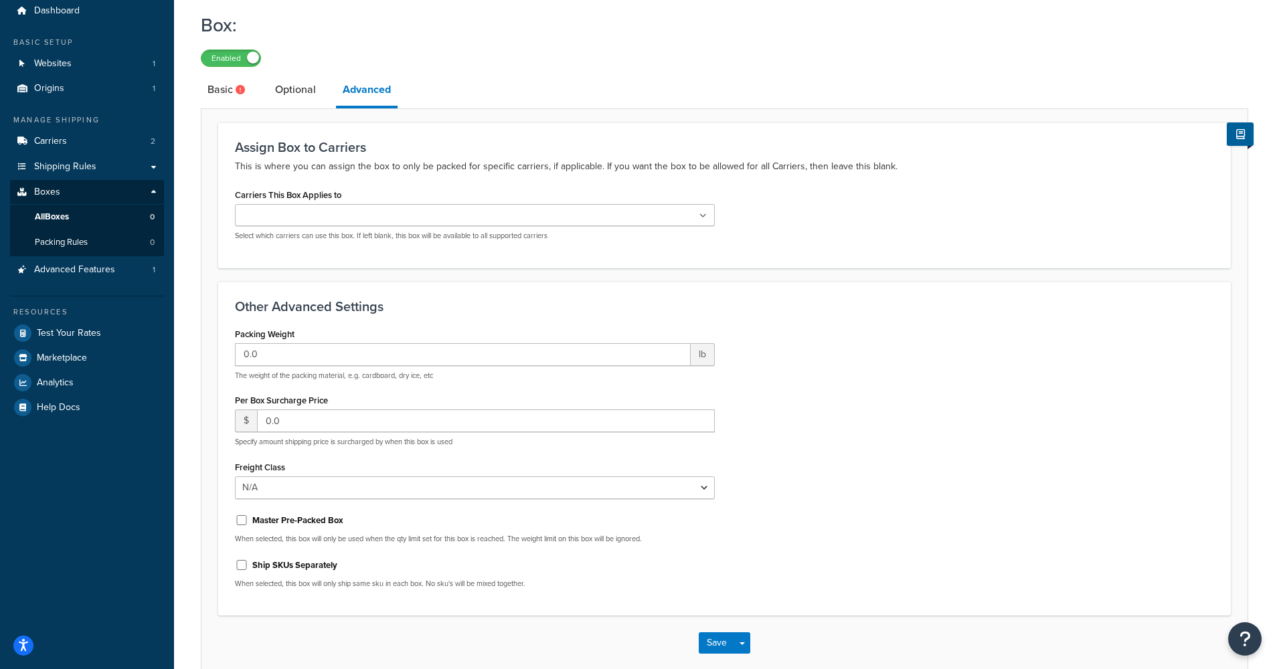
click at [786, 240] on div "Carriers This Box Applies to USPS UPS® Select which carriers can use this box. …" at bounding box center [724, 218] width 999 height 66
click at [236, 86] on link "Basic" at bounding box center [228, 90] width 54 height 32
